Goal: Information Seeking & Learning: Find specific fact

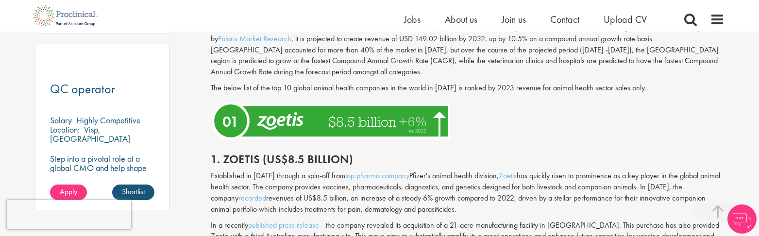
scroll to position [718, 0]
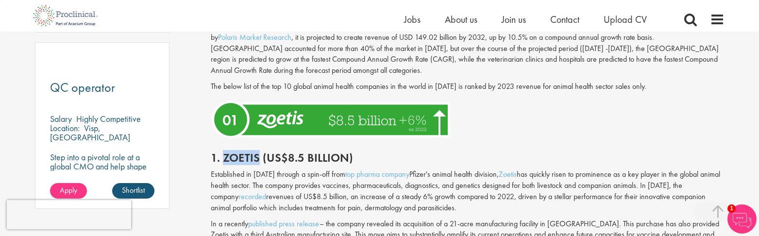
drag, startPoint x: 222, startPoint y: 156, endPoint x: 258, endPoint y: 157, distance: 36.4
click at [258, 157] on h2 "1. Zoetis (US$8.5 billion)" at bounding box center [468, 158] width 514 height 13
copy h2 "Zoetis"
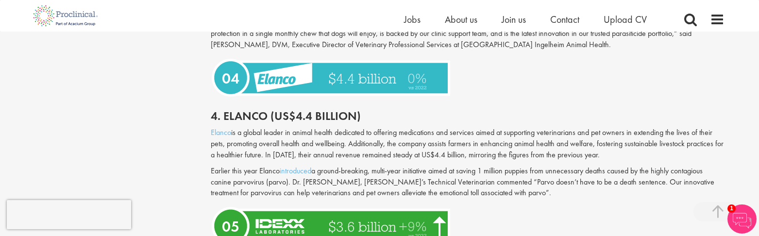
scroll to position [1309, 0]
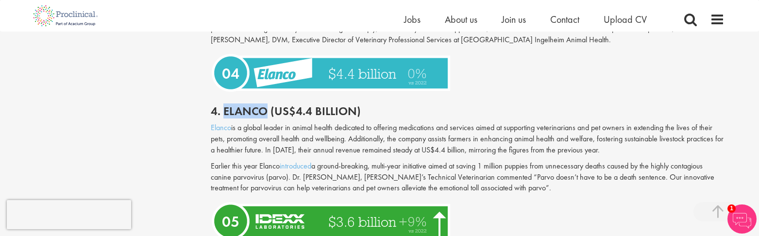
drag, startPoint x: 266, startPoint y: 99, endPoint x: 228, endPoint y: 106, distance: 38.6
click at [225, 105] on h2 "4. Elanco (US$4.4 billion)" at bounding box center [468, 111] width 514 height 13
copy h2 "Elanco"
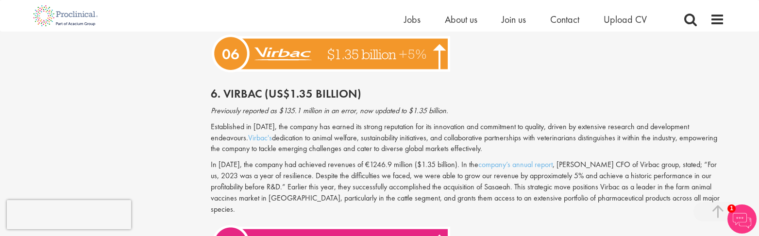
scroll to position [1654, 0]
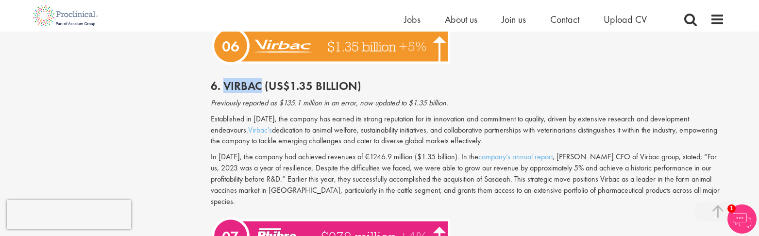
drag, startPoint x: 260, startPoint y: 77, endPoint x: 226, endPoint y: 76, distance: 33.5
click at [226, 80] on h2 "6. Virbac (US$1.35 billion)" at bounding box center [468, 86] width 514 height 13
copy h2 "Virbac"
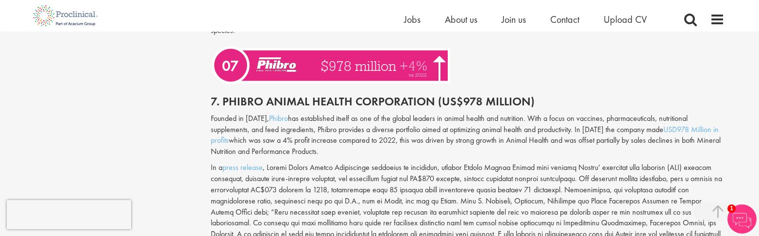
scroll to position [1826, 0]
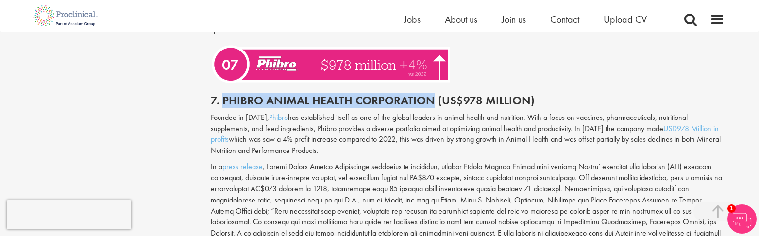
drag, startPoint x: 222, startPoint y: 78, endPoint x: 431, endPoint y: 79, distance: 208.8
click at [431, 94] on h2 "7. Phibro Animal Health Corporation (US$978 Million)" at bounding box center [468, 100] width 514 height 13
copy h2 "Phibro Animal Health Corporation"
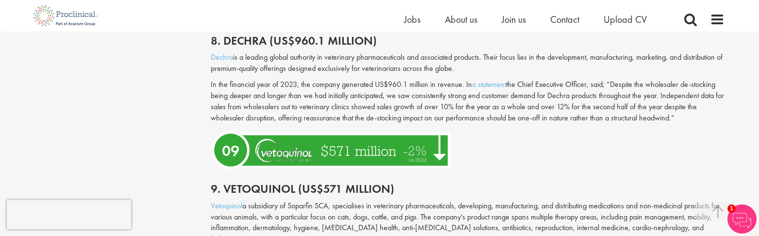
scroll to position [2084, 0]
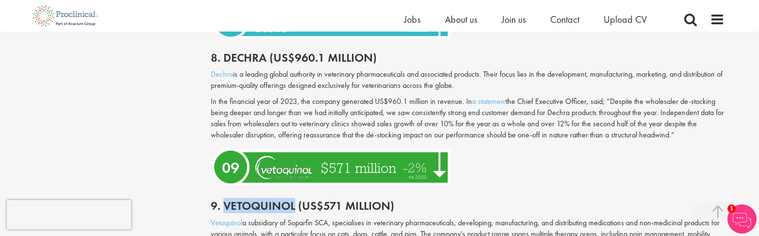
drag, startPoint x: 296, startPoint y: 185, endPoint x: 224, endPoint y: 184, distance: 71.4
click at [224, 200] on h2 "9. Vetoquinol (US$571 million)" at bounding box center [468, 206] width 514 height 13
copy h2 "Vetoquinol"
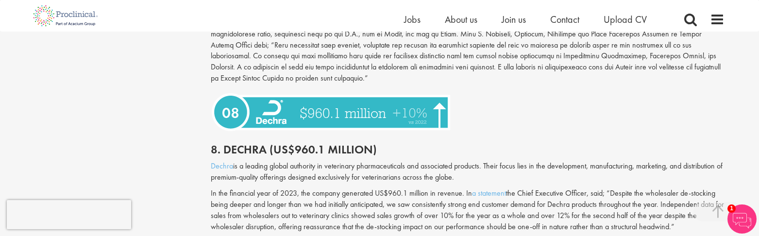
scroll to position [1991, 0]
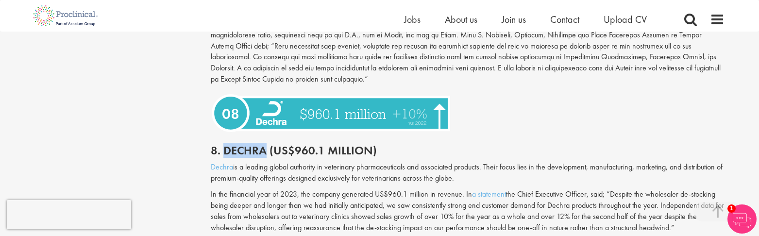
drag, startPoint x: 264, startPoint y: 129, endPoint x: 224, endPoint y: 129, distance: 39.3
click at [224, 144] on h2 "8. Dechra (US$960.1 million)" at bounding box center [468, 150] width 514 height 13
copy h2 "Dechra"
